Goal: Information Seeking & Learning: Find specific fact

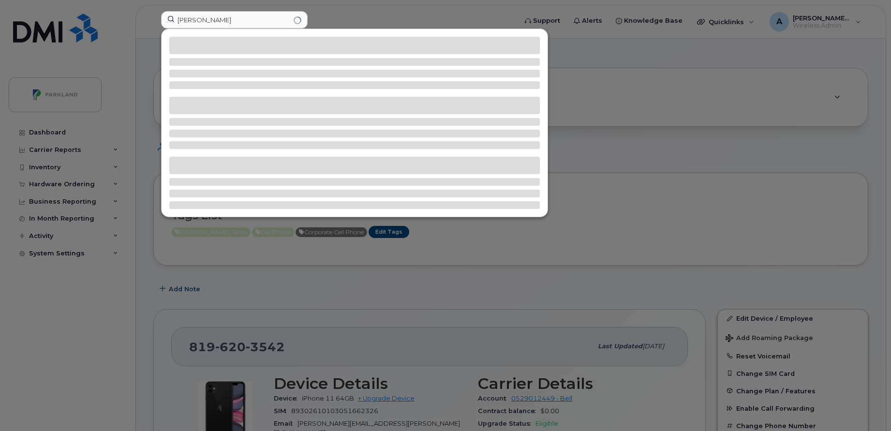
scroll to position [238, 0]
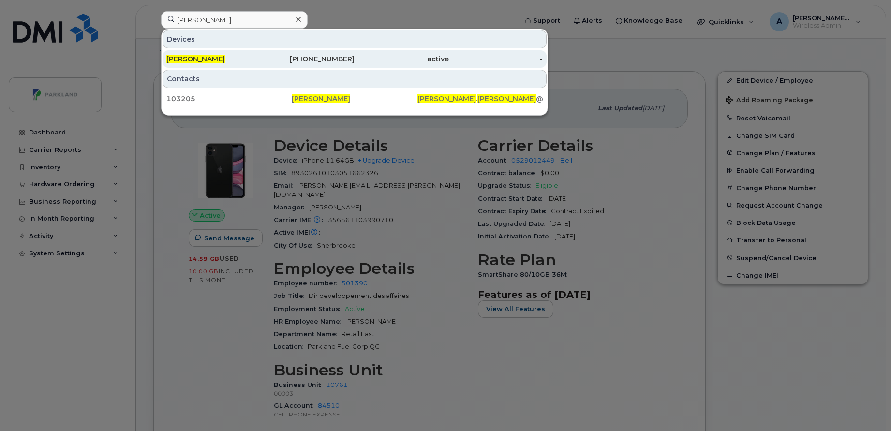
type input "[PERSON_NAME]"
click at [242, 56] on div "[PERSON_NAME]" at bounding box center [213, 59] width 94 height 10
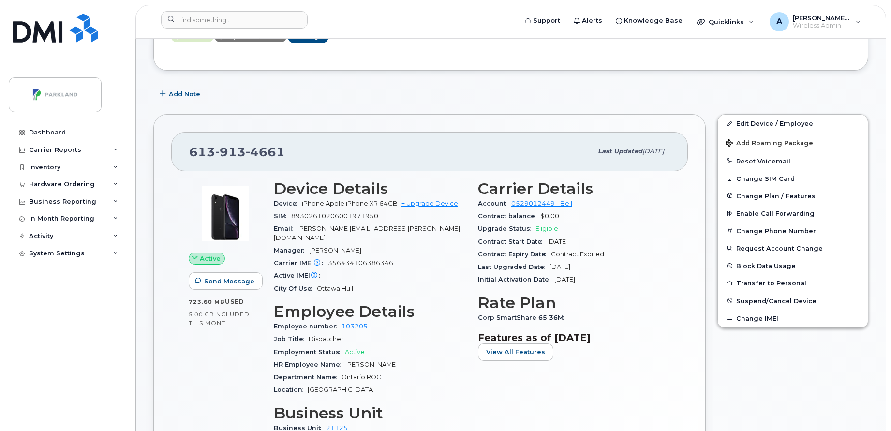
scroll to position [123, 0]
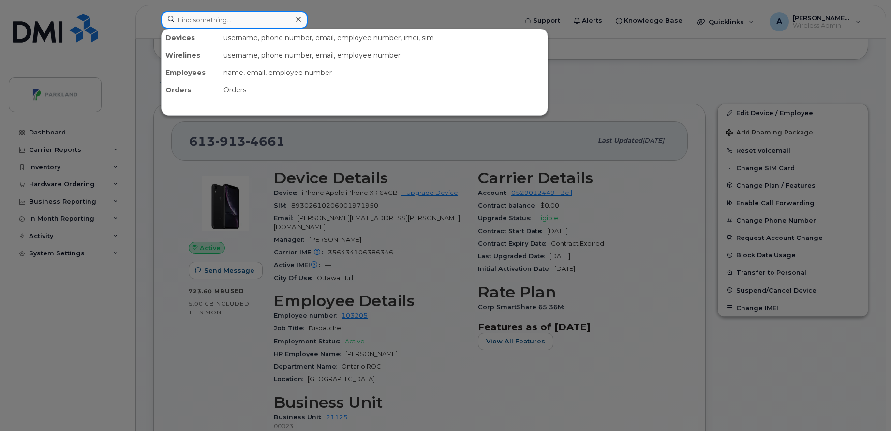
click at [211, 19] on input at bounding box center [234, 19] width 146 height 17
paste input "Peter Pez"
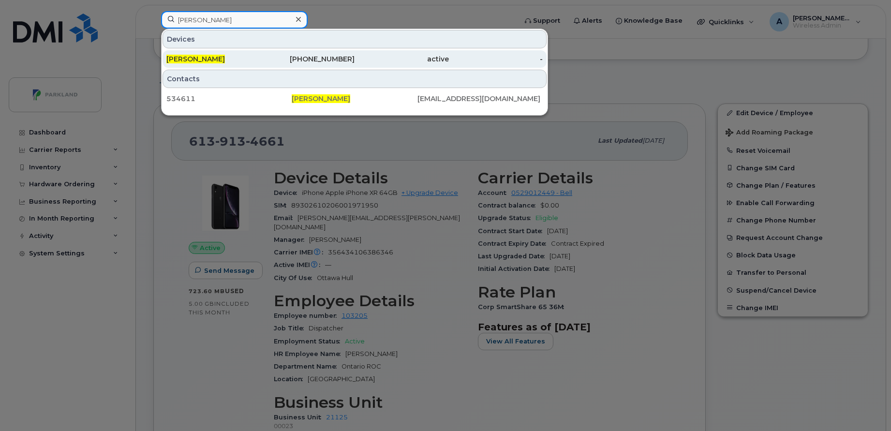
type input "Peter Pez"
click at [243, 57] on div "Peter Pez" at bounding box center [213, 59] width 94 height 10
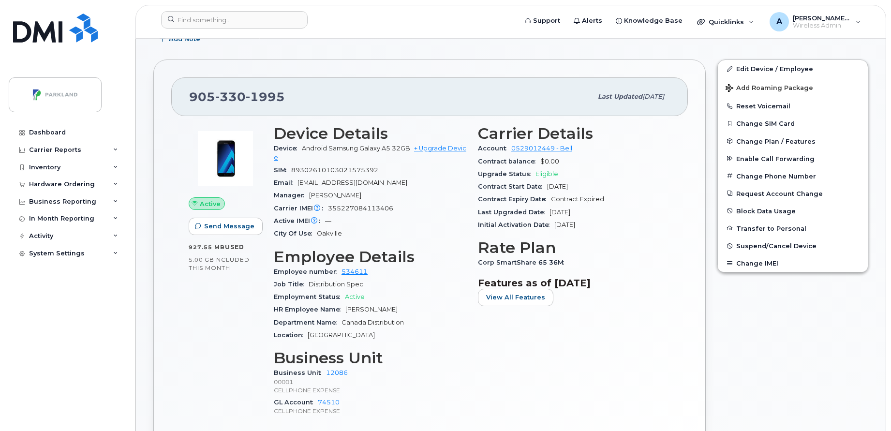
scroll to position [202, 0]
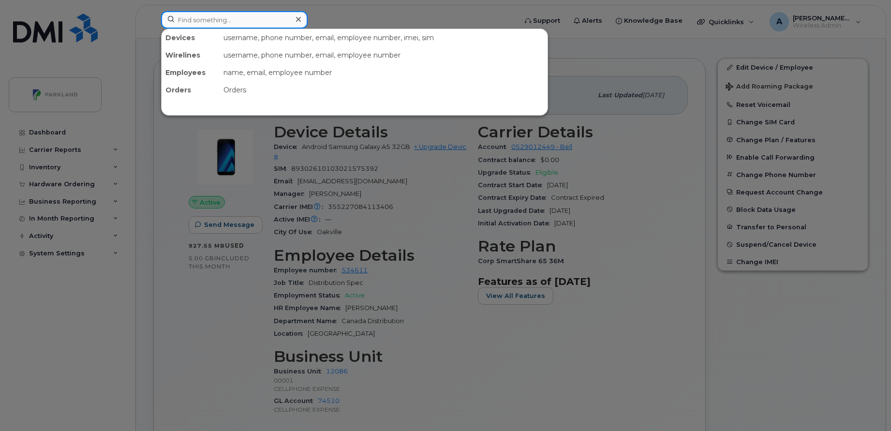
click at [245, 16] on input at bounding box center [234, 19] width 146 height 17
paste input "Ludovik St-Jean"
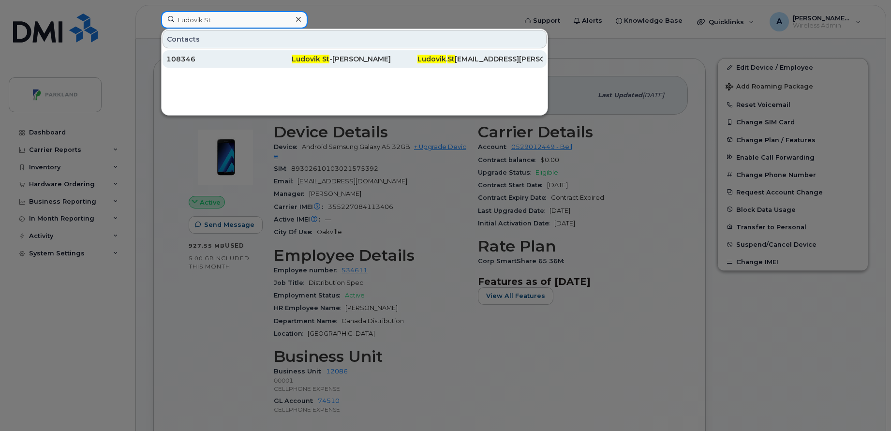
type input "Ludovik St"
click at [264, 61] on div "108346" at bounding box center [228, 59] width 125 height 10
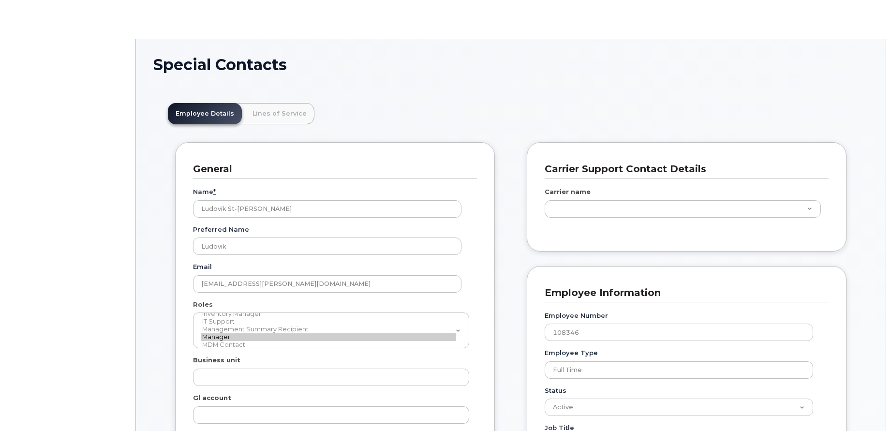
scroll to position [29, 0]
type input "4806195"
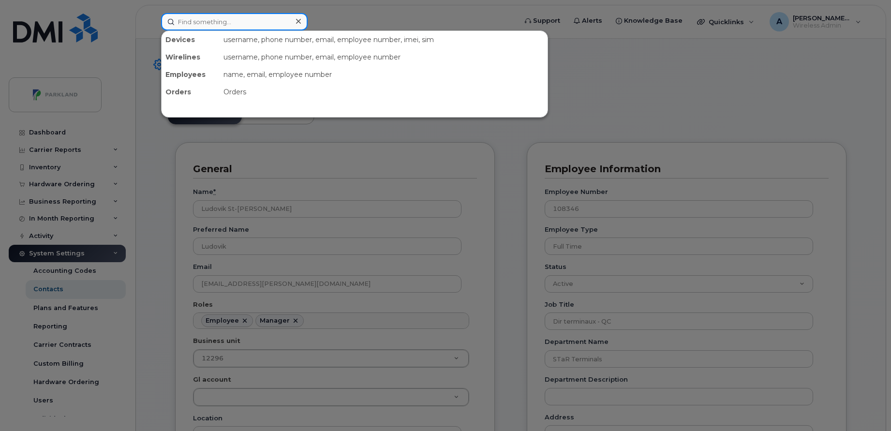
click at [254, 17] on input at bounding box center [234, 21] width 146 height 17
paste input "Pierre-Luc Poirier"
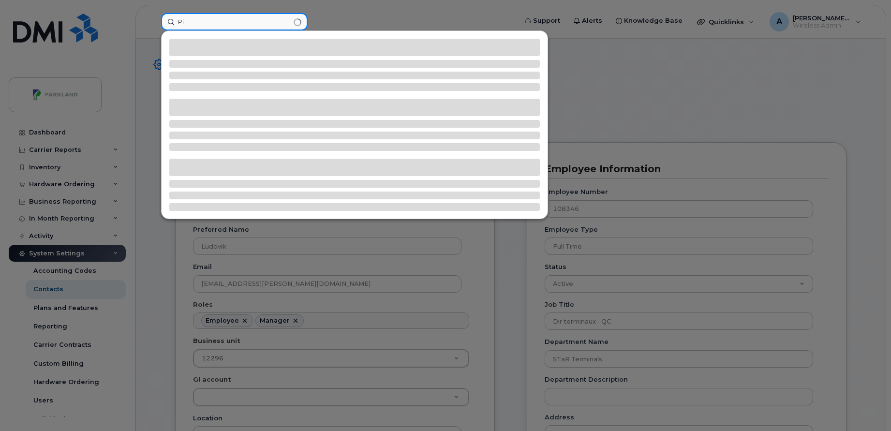
type input "P"
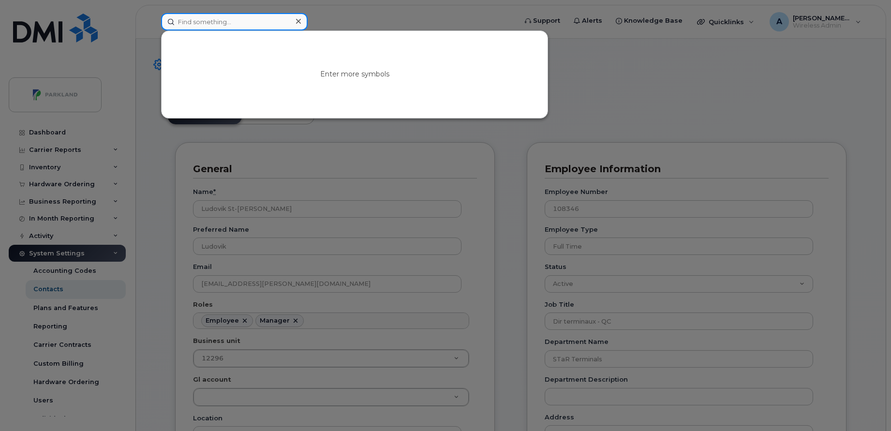
paste input "[PERSON_NAME]"
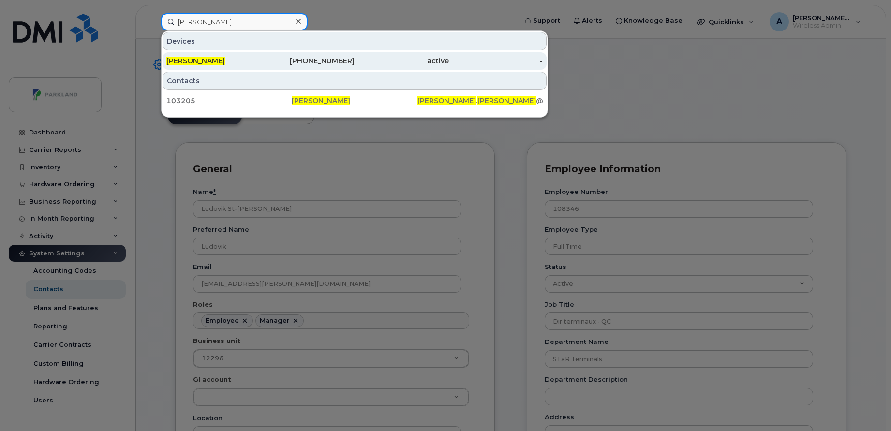
type input "[PERSON_NAME]"
click at [261, 55] on div "[PERSON_NAME]" at bounding box center [308, 60] width 94 height 17
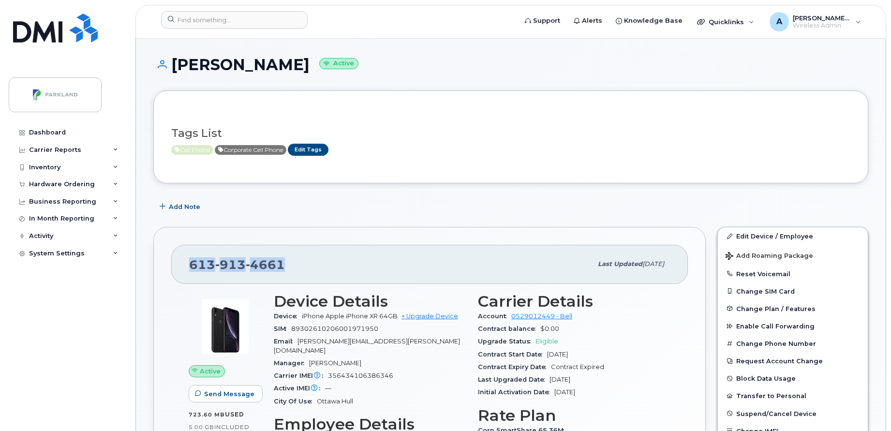
drag, startPoint x: 302, startPoint y: 266, endPoint x: 189, endPoint y: 258, distance: 112.9
click at [189, 258] on div "[PHONE_NUMBER]" at bounding box center [390, 264] width 403 height 20
copy span "[PHONE_NUMBER]"
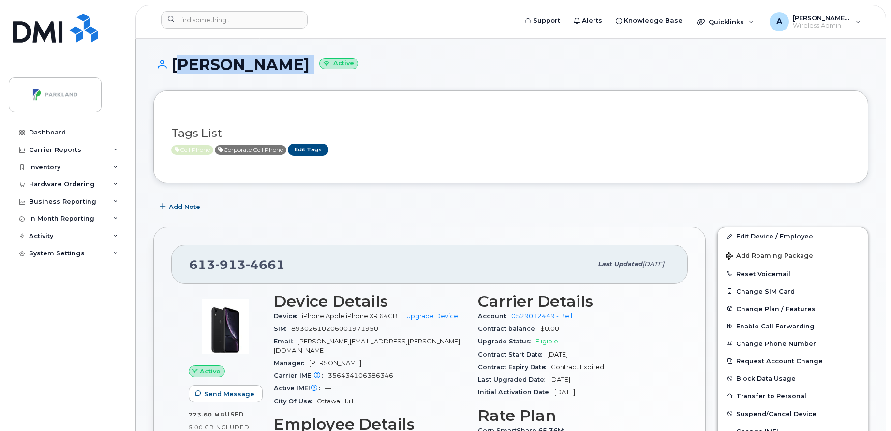
drag, startPoint x: 173, startPoint y: 65, endPoint x: 287, endPoint y: 75, distance: 114.0
click at [287, 75] on div "[PERSON_NAME] Active" at bounding box center [510, 73] width 715 height 34
copy h1 "[PERSON_NAME]"
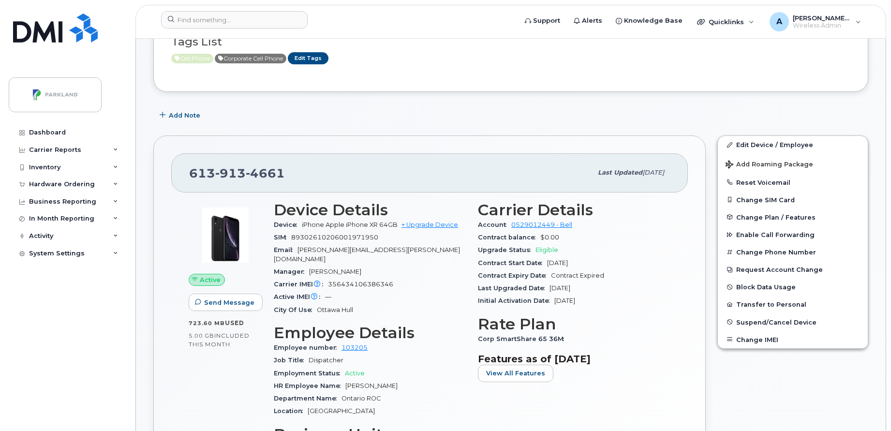
scroll to position [118, 0]
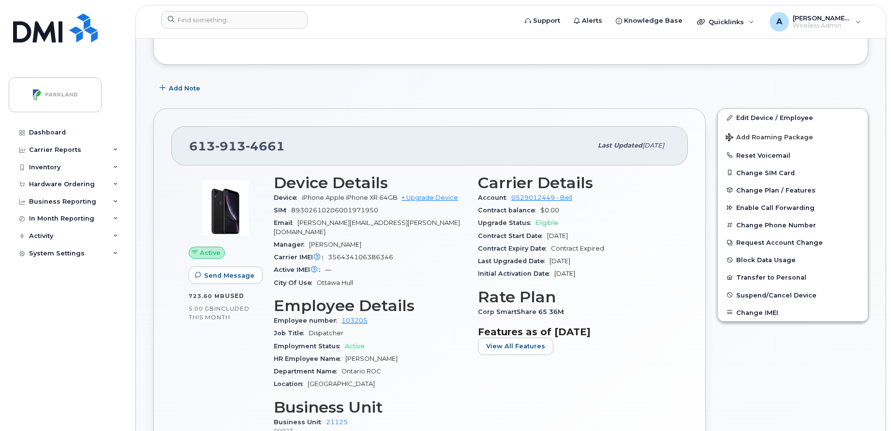
click at [383, 314] on div "Employee number 103205" at bounding box center [370, 320] width 192 height 13
drag, startPoint x: 383, startPoint y: 311, endPoint x: 333, endPoint y: 311, distance: 50.8
click at [333, 314] on div "Employee number 103205" at bounding box center [370, 320] width 192 height 13
copy div "103205"
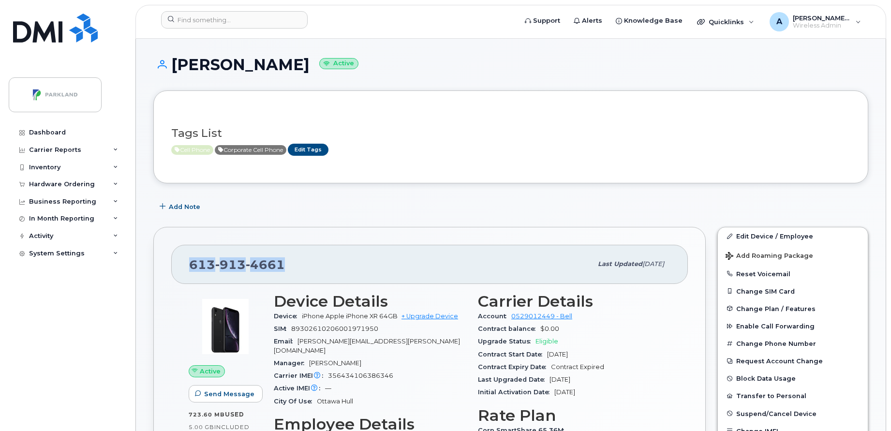
drag, startPoint x: 188, startPoint y: 262, endPoint x: 310, endPoint y: 262, distance: 122.3
click at [310, 262] on div "[PHONE_NUMBER] Last updated [DATE]" at bounding box center [429, 264] width 516 height 39
copy span "[PHONE_NUMBER]"
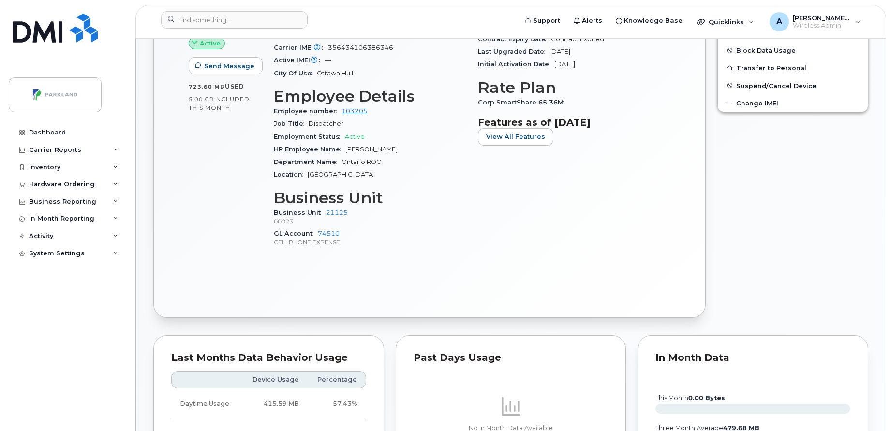
scroll to position [332, 0]
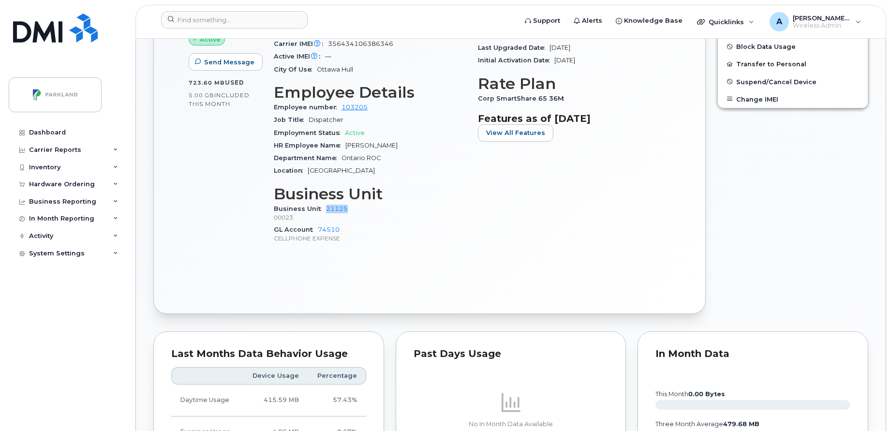
drag, startPoint x: 351, startPoint y: 202, endPoint x: 323, endPoint y: 200, distance: 28.1
click at [323, 203] on div "Business Unit 21125 00023" at bounding box center [370, 213] width 192 height 21
copy link "21125"
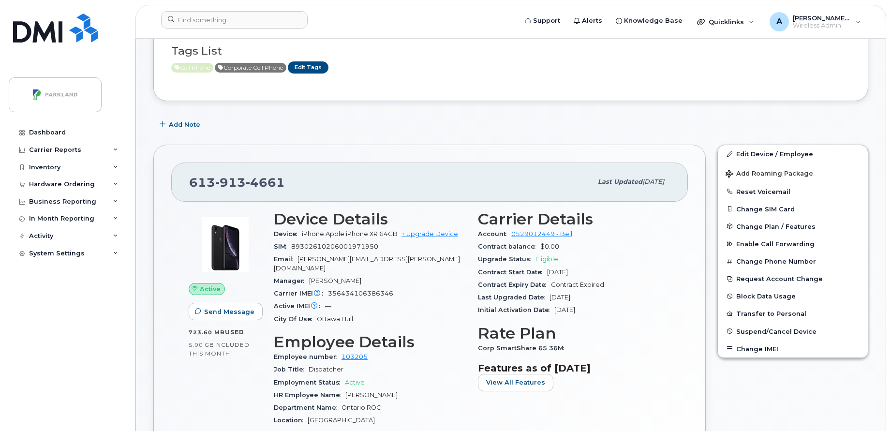
scroll to position [94, 0]
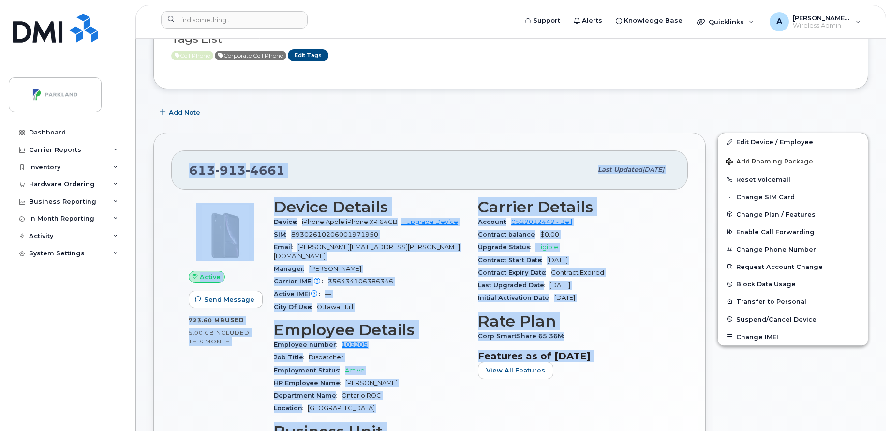
drag, startPoint x: 183, startPoint y: 151, endPoint x: 616, endPoint y: 366, distance: 483.0
click at [616, 366] on div "[PHONE_NUMBER] Last updated [DATE] Active Send Message 723.60 MB  used 5.00 GB …" at bounding box center [429, 341] width 552 height 418
copy div "956 449 0164 Lore ipsumdo Sit 78, 7757 Ametco Adip Elitsed 223.91 DO  eius 5.79…"
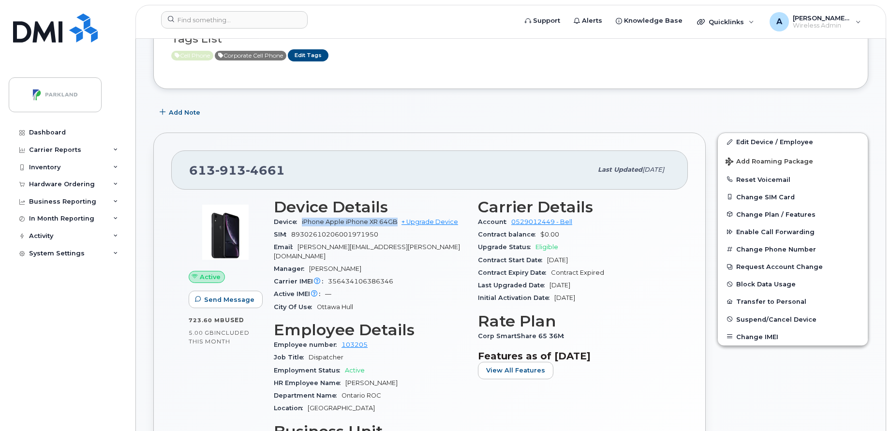
drag, startPoint x: 302, startPoint y: 221, endPoint x: 398, endPoint y: 223, distance: 96.2
click at [398, 223] on div "Device iPhone Apple iPhone XR 64GB + Upgrade Device" at bounding box center [370, 222] width 192 height 13
copy span "iPhone Apple iPhone XR 64GB"
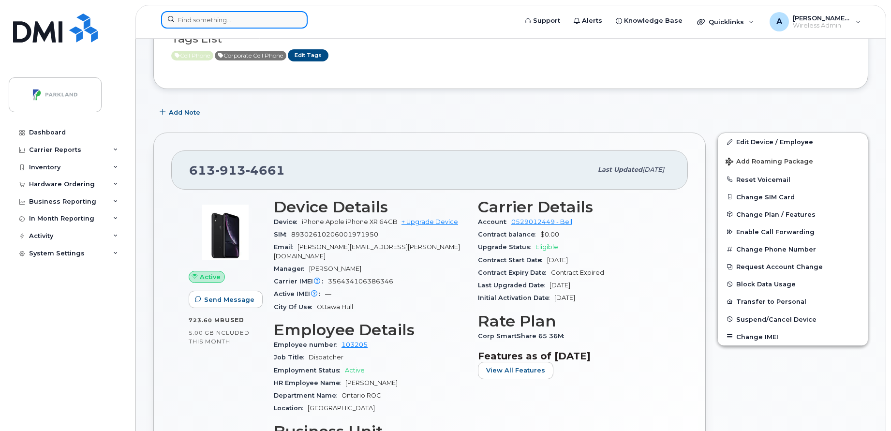
click at [245, 23] on input at bounding box center [234, 19] width 146 height 17
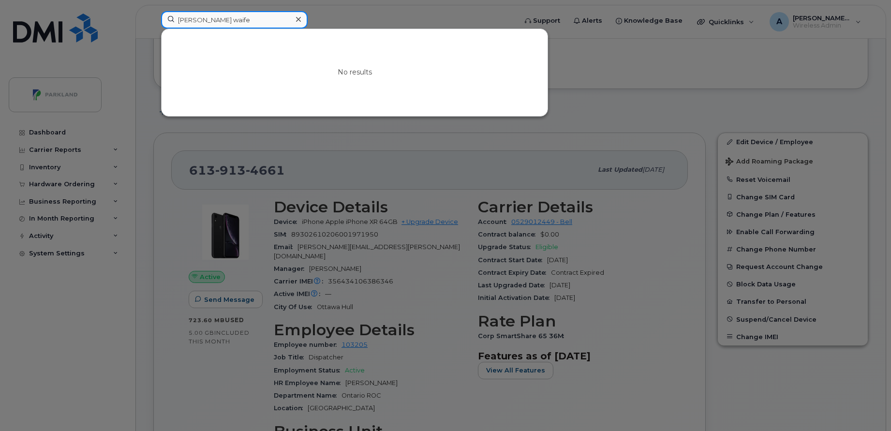
type input "[PERSON_NAME] waife"
